Goal: Task Accomplishment & Management: Use online tool/utility

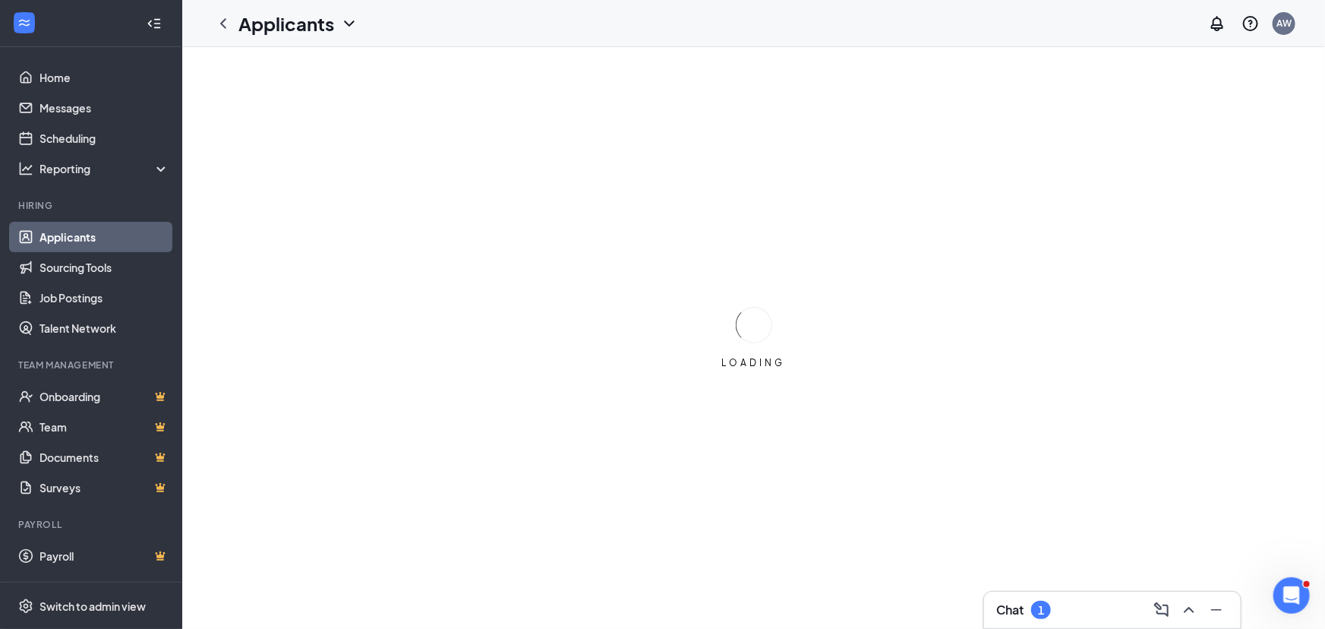
click at [1033, 615] on div "Chat 1" at bounding box center [1023, 610] width 55 height 18
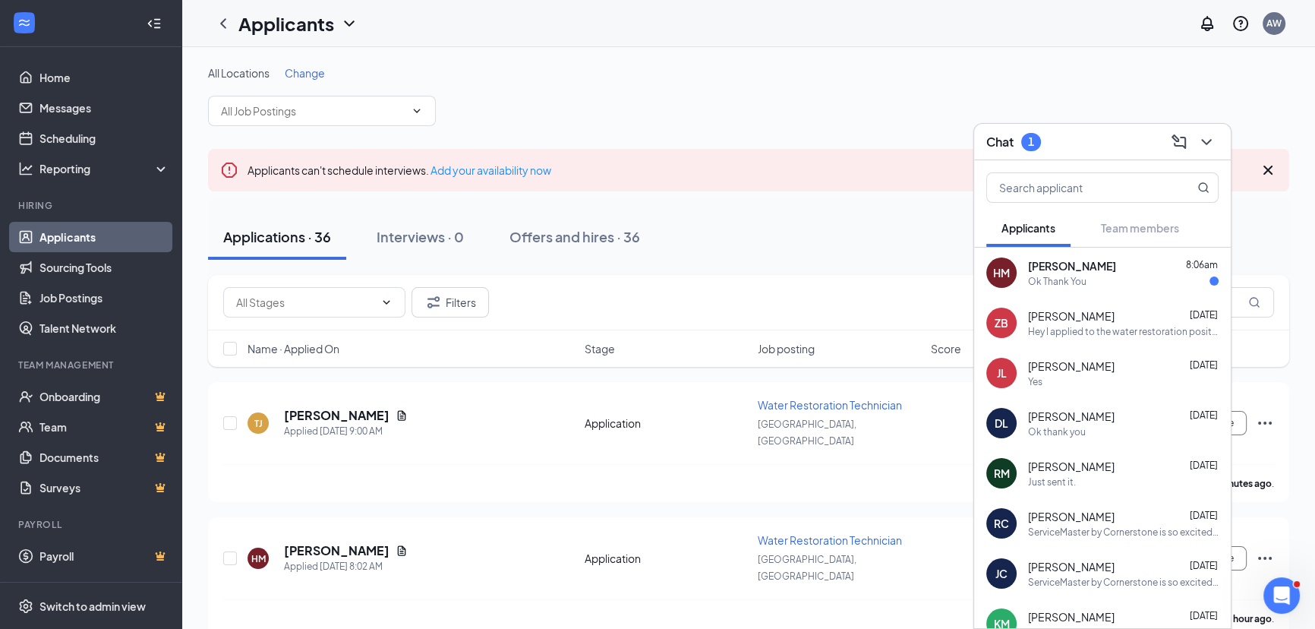
click at [1212, 131] on button at bounding box center [1206, 142] width 24 height 24
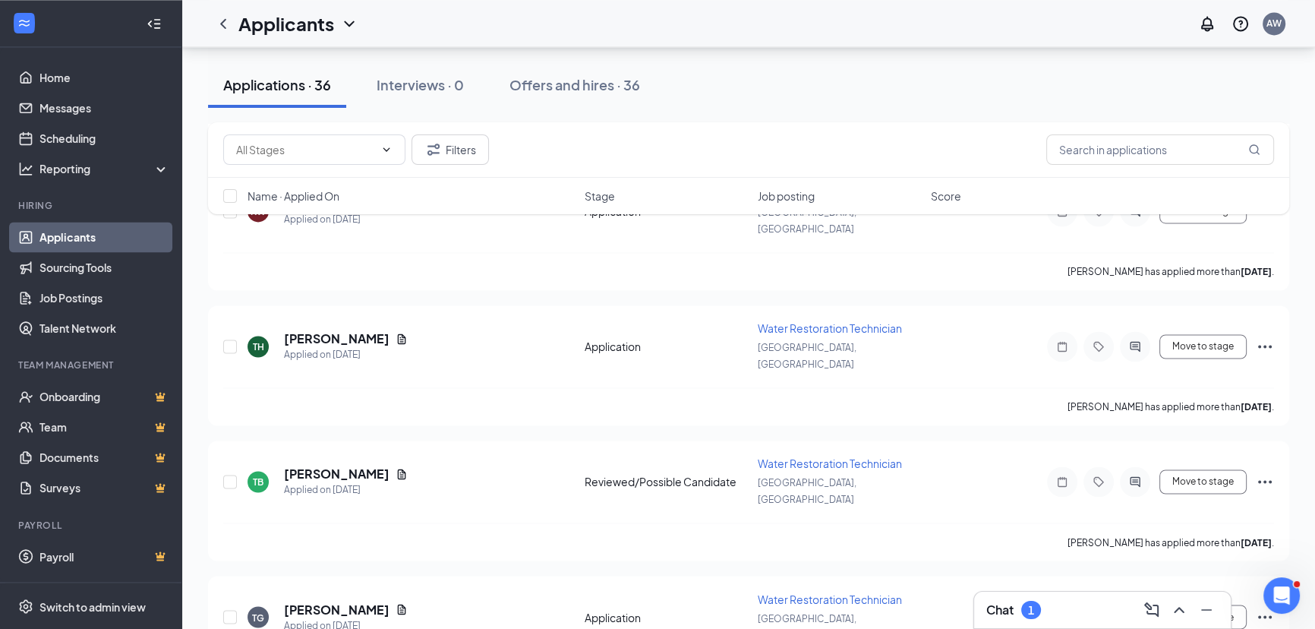
scroll to position [3105, 0]
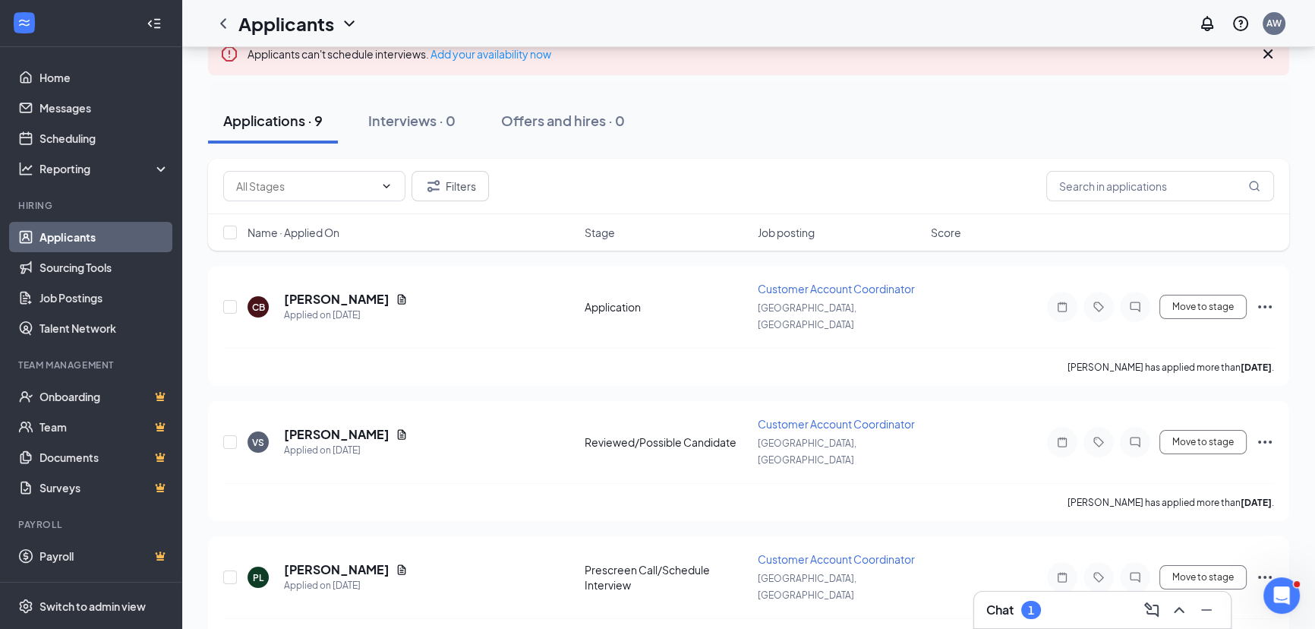
scroll to position [137, 0]
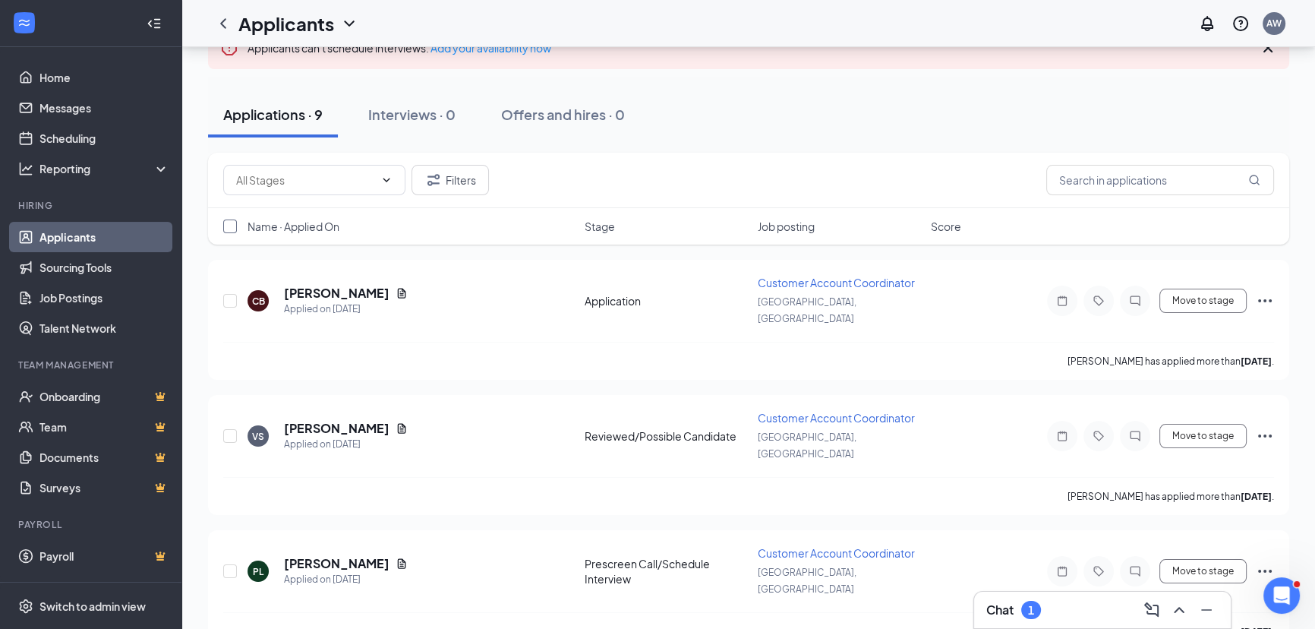
click at [234, 225] on input "checkbox" at bounding box center [230, 226] width 14 height 14
checkbox input "true"
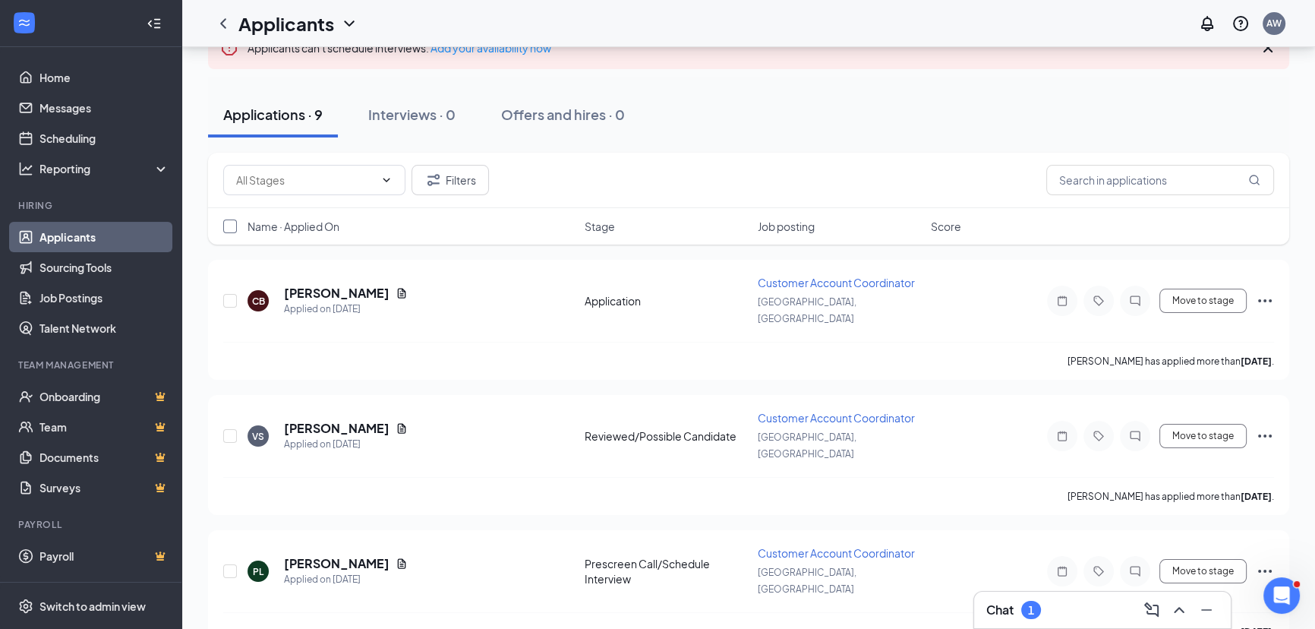
checkbox input "true"
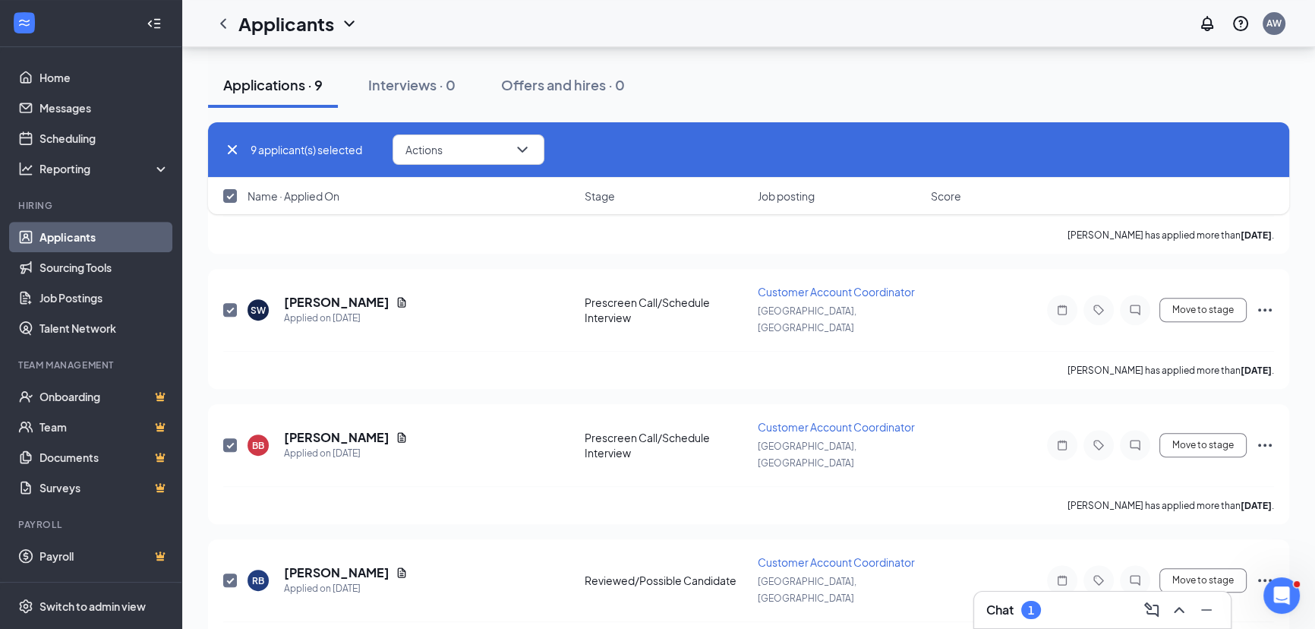
scroll to position [828, 0]
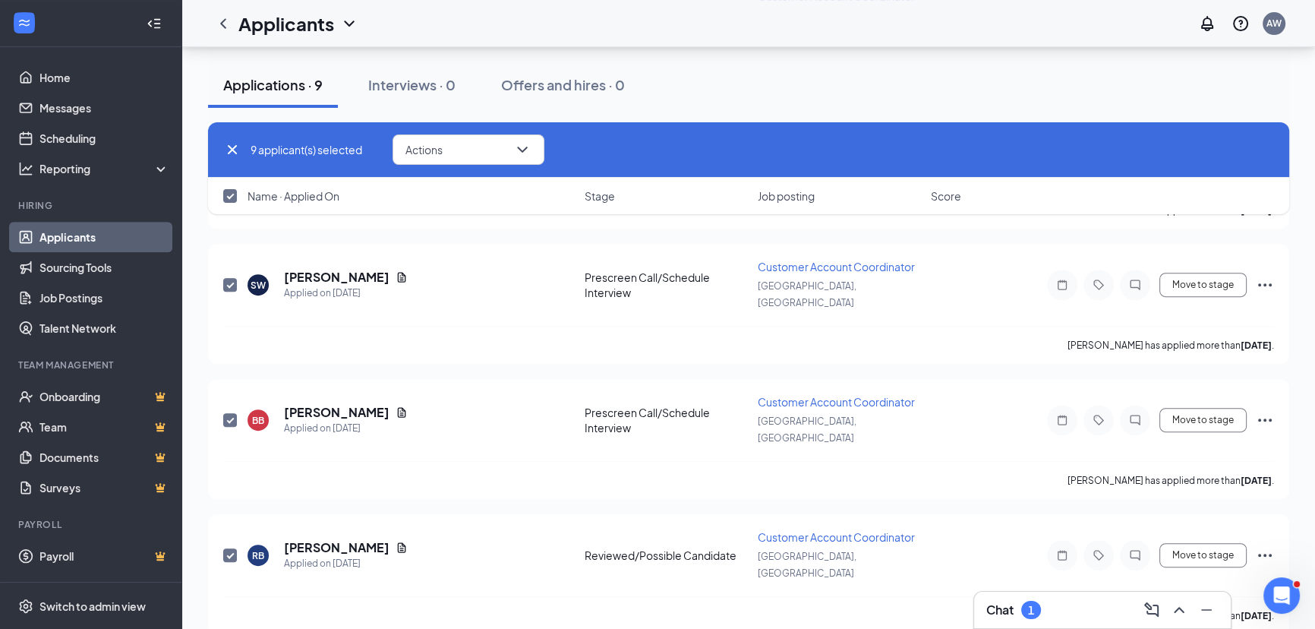
checkbox input "false"
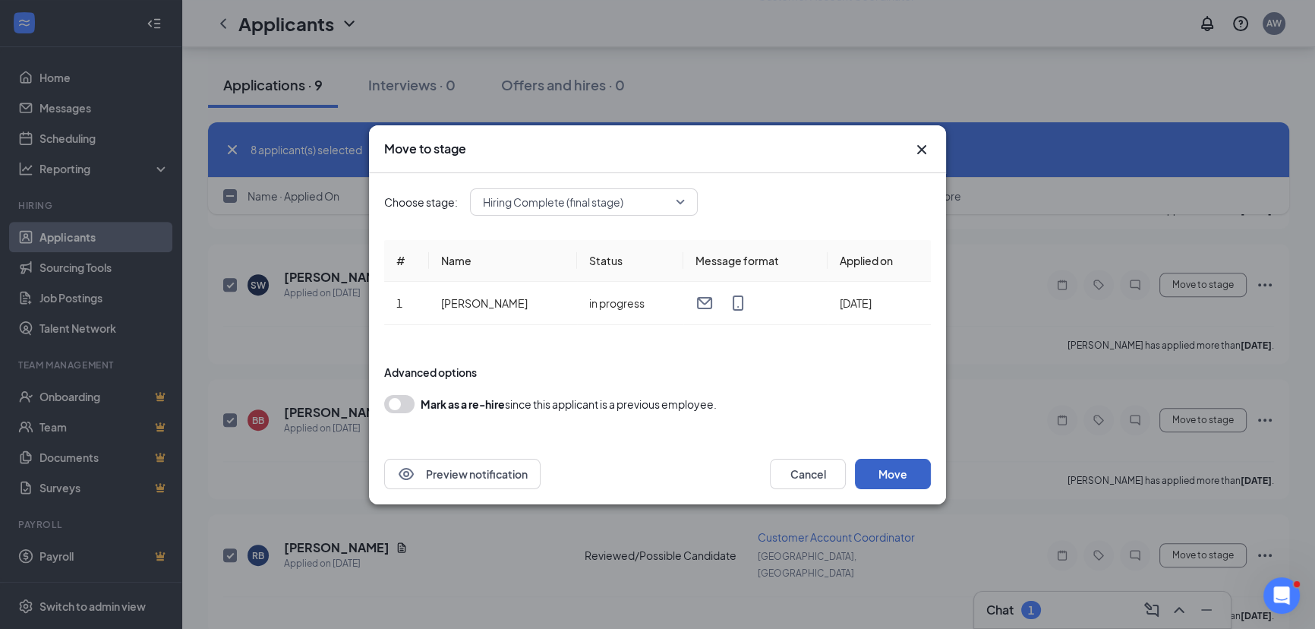
click at [913, 476] on button "Move" at bounding box center [893, 474] width 76 height 30
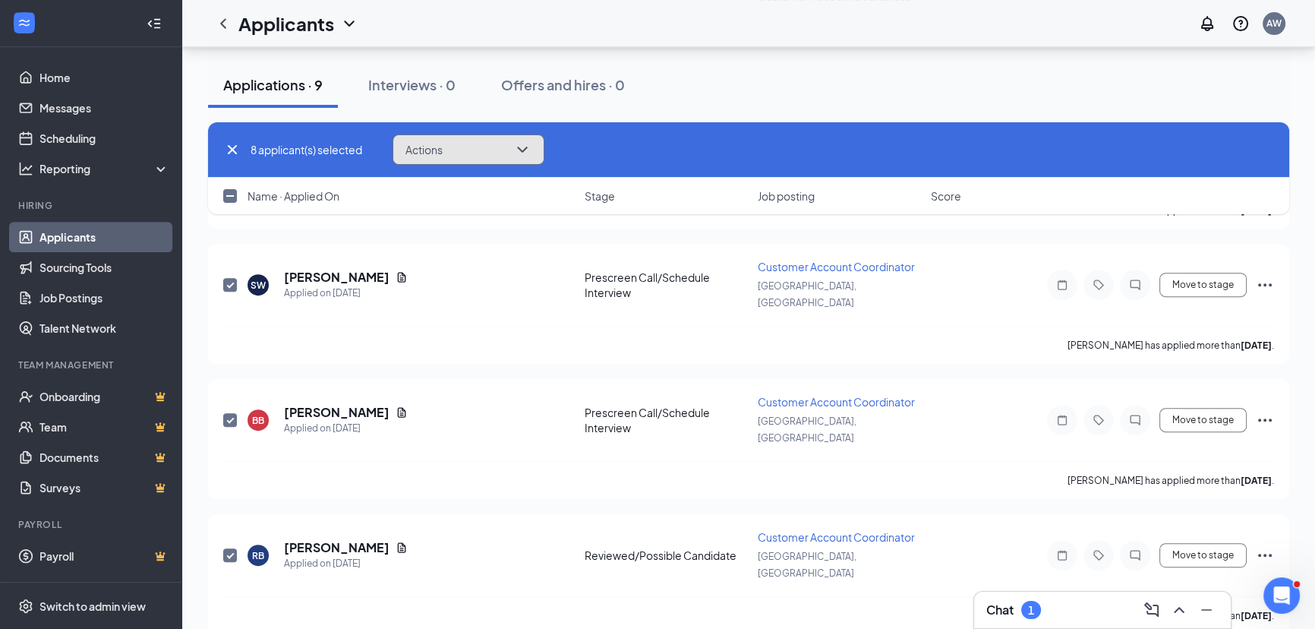
click at [503, 151] on button "Actions" at bounding box center [469, 149] width 152 height 30
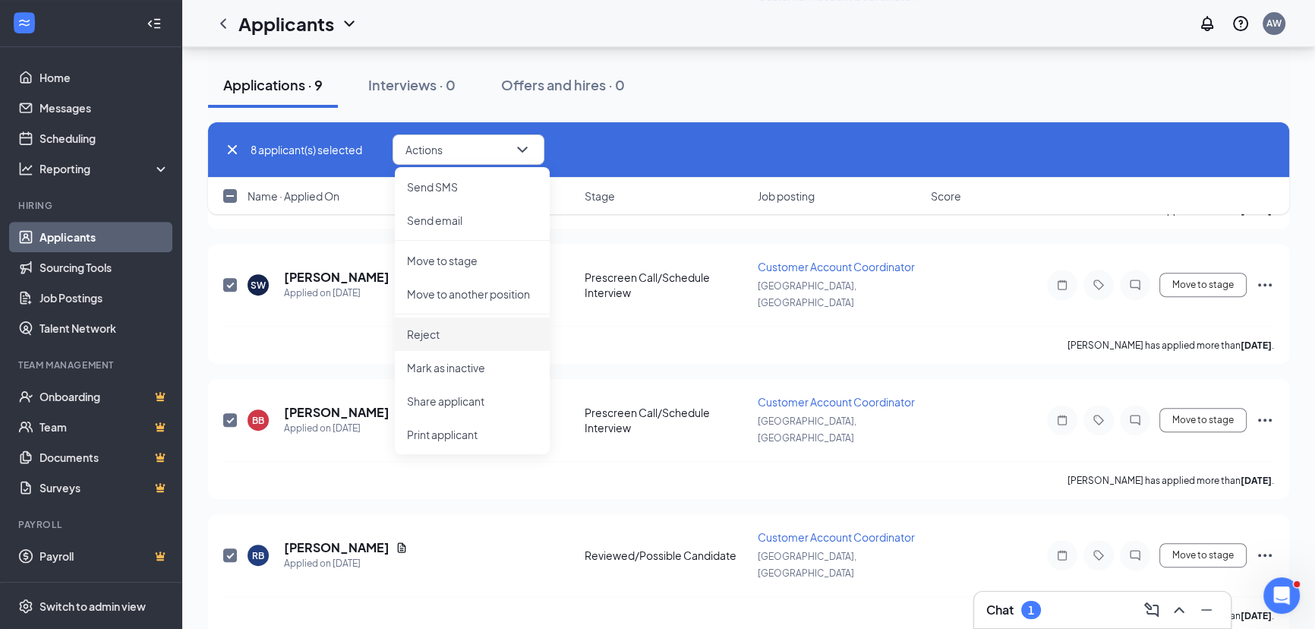
click at [449, 336] on p "Reject" at bounding box center [472, 333] width 131 height 15
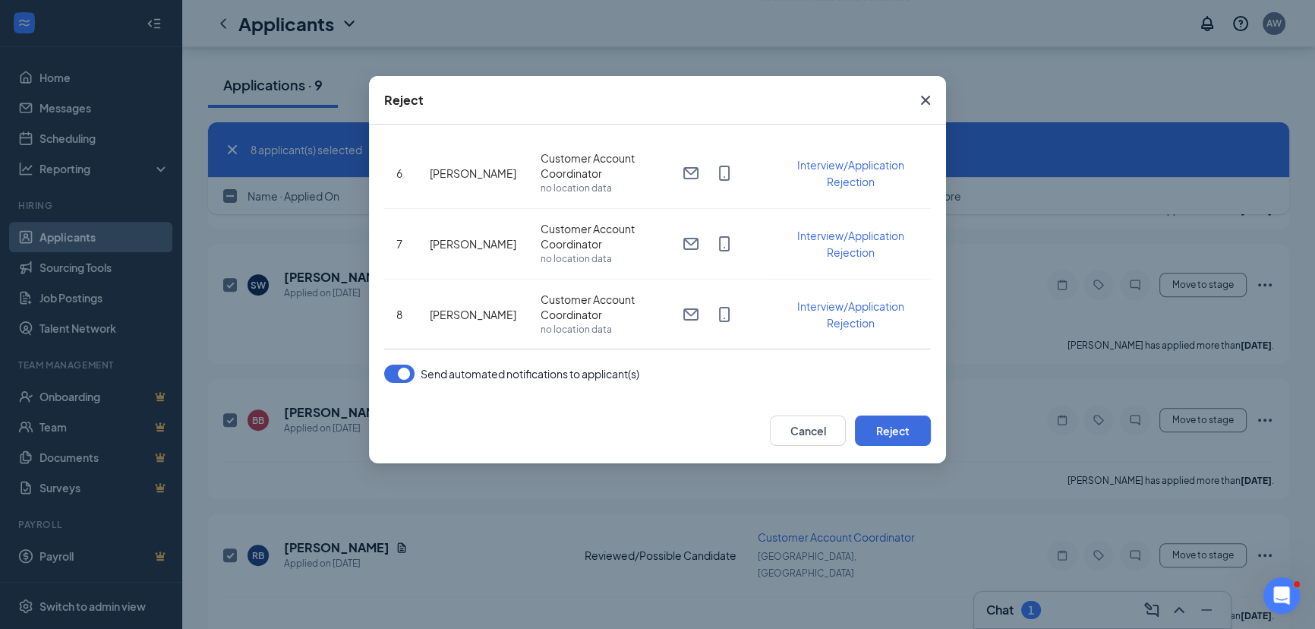
scroll to position [0, 0]
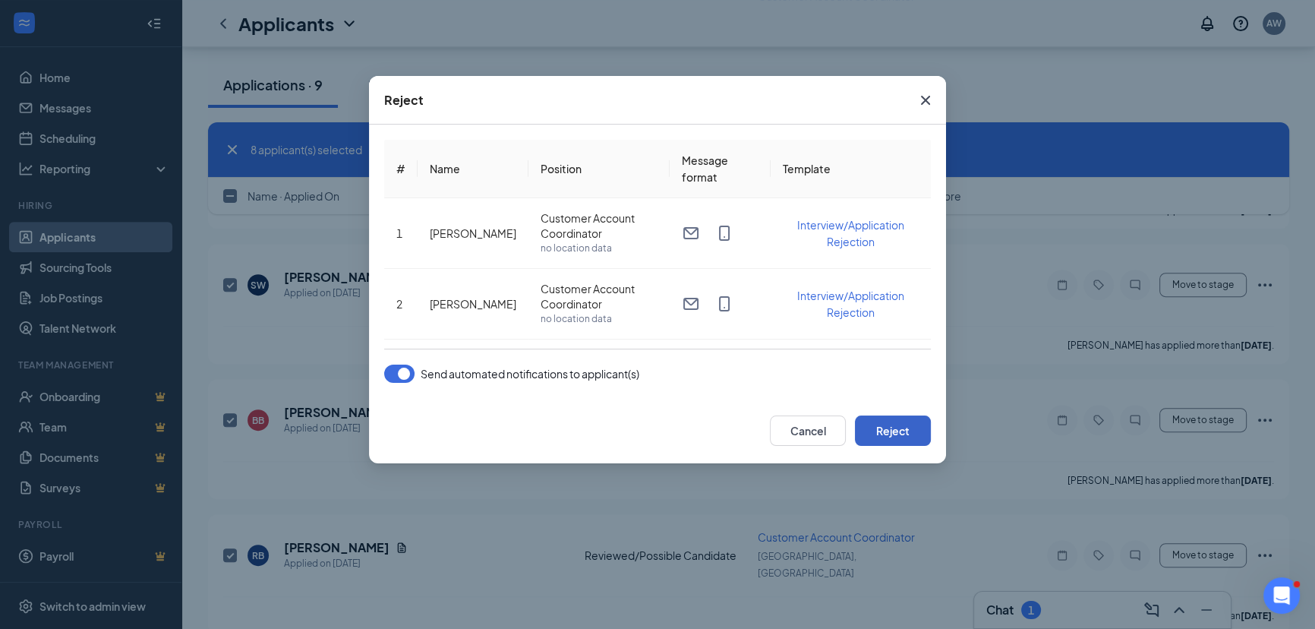
click at [913, 433] on button "Reject" at bounding box center [893, 430] width 76 height 30
